Goal: Task Accomplishment & Management: Manage account settings

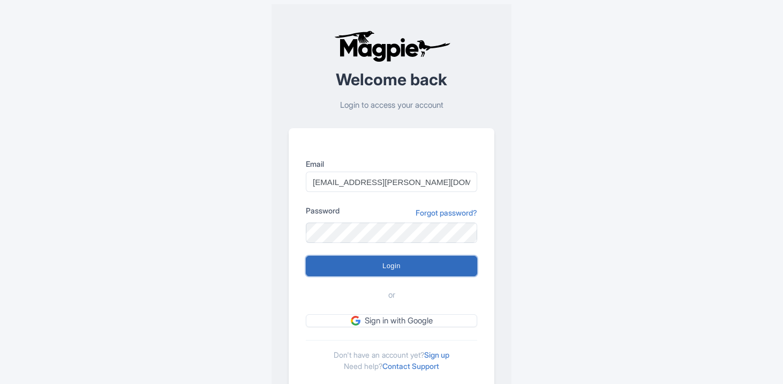
click at [381, 265] on input "Login" at bounding box center [391, 266] width 171 height 20
type input "Logging in..."
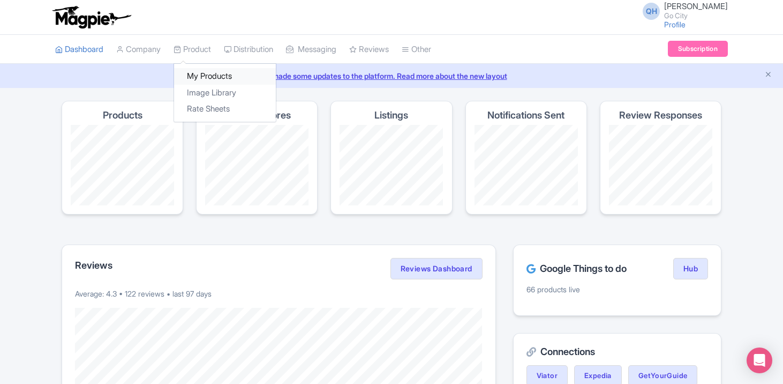
click at [197, 78] on link "My Products" at bounding box center [225, 76] width 102 height 17
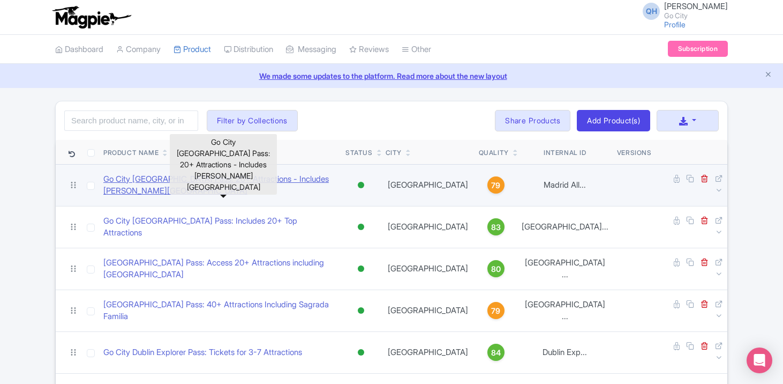
click at [322, 183] on link "Go City Madrid Pass: 20+ Attractions - Includes Prado Museum" at bounding box center [220, 185] width 234 height 24
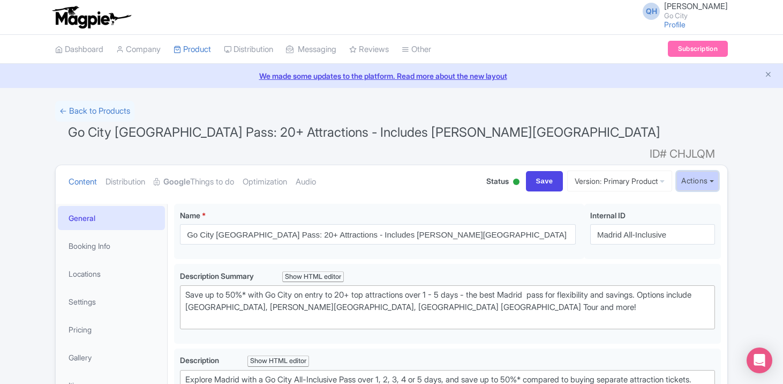
click at [717, 171] on button "Actions" at bounding box center [698, 181] width 42 height 20
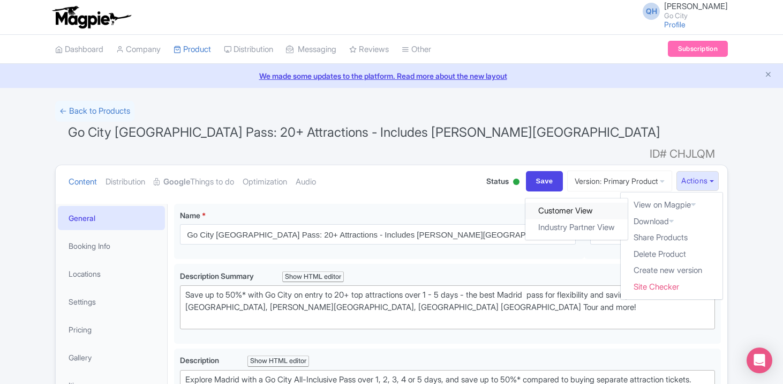
click at [545, 203] on link "Customer View" at bounding box center [577, 211] width 102 height 17
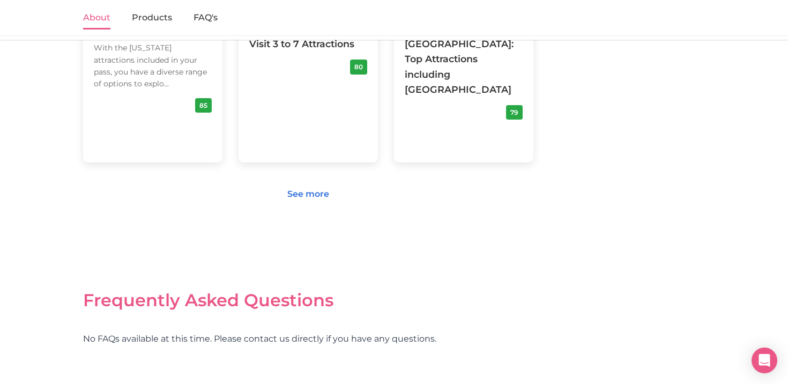
scroll to position [1152, 0]
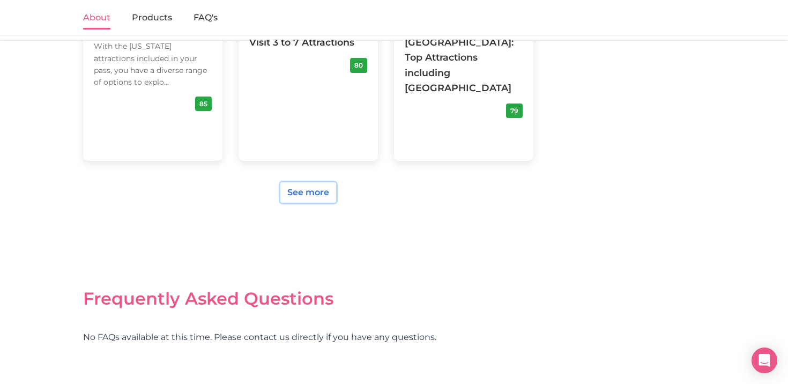
click at [314, 182] on link "See more" at bounding box center [308, 192] width 56 height 20
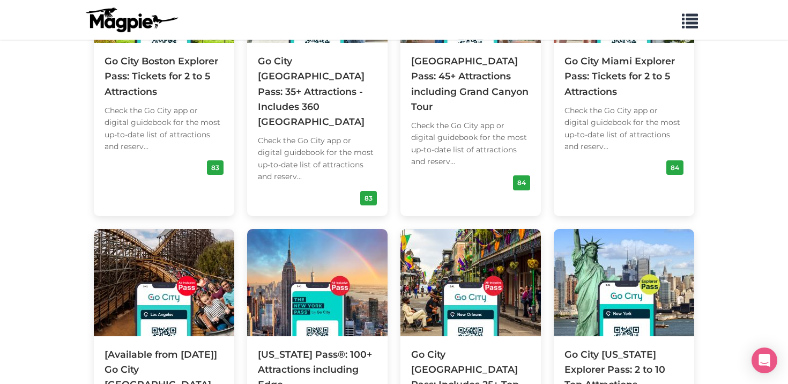
scroll to position [797, 0]
